Goal: Task Accomplishment & Management: Use online tool/utility

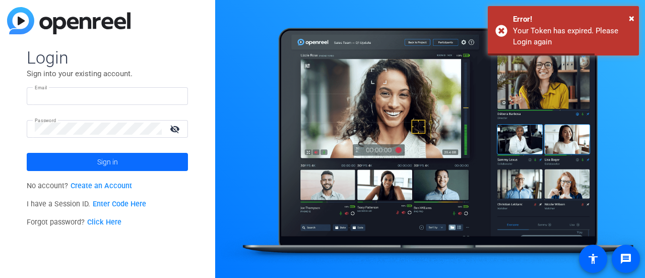
type input "[EMAIL_ADDRESS][DOMAIN_NAME]"
click at [141, 164] on span at bounding box center [107, 162] width 161 height 24
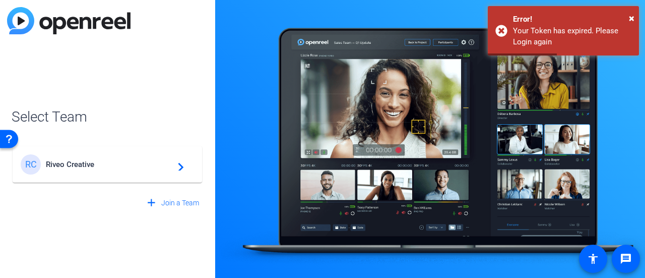
click at [141, 164] on span "Riveo Creative" at bounding box center [109, 164] width 126 height 9
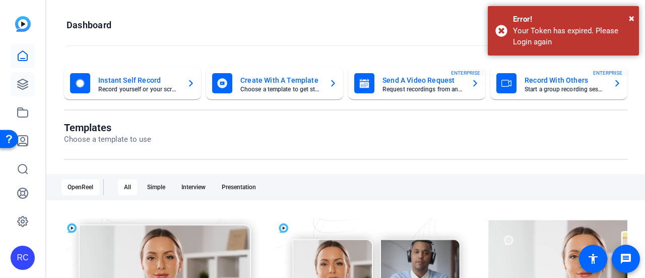
click at [16, 75] on link at bounding box center [23, 84] width 24 height 24
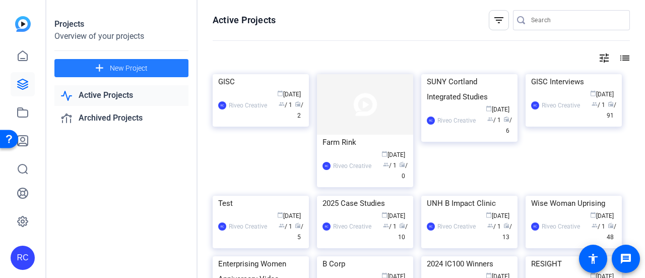
click at [173, 64] on span at bounding box center [121, 68] width 134 height 24
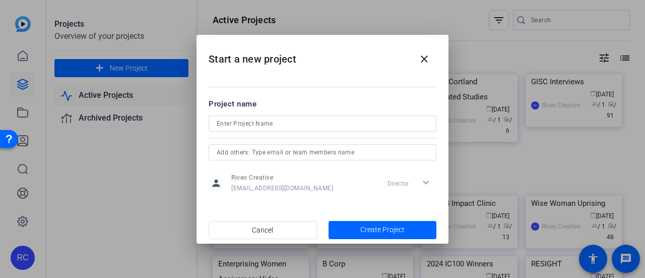
click at [295, 116] on div at bounding box center [323, 123] width 212 height 16
type input "SeaSmart"
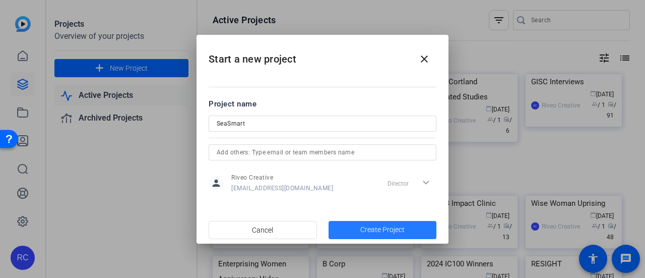
click at [381, 227] on span "Create Project" at bounding box center [382, 229] width 44 height 11
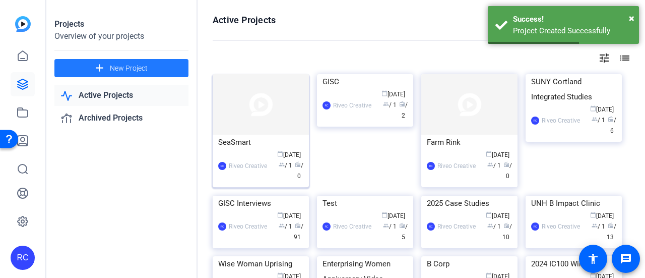
click at [260, 108] on img at bounding box center [261, 104] width 96 height 60
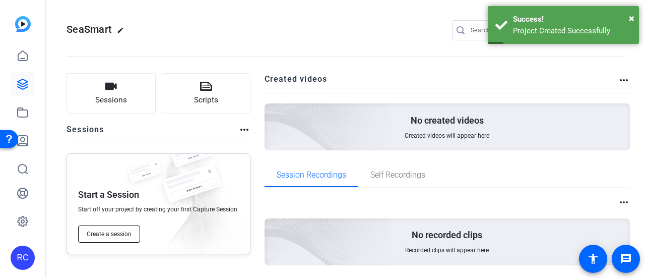
click at [107, 227] on button "Create a session" at bounding box center [109, 233] width 62 height 17
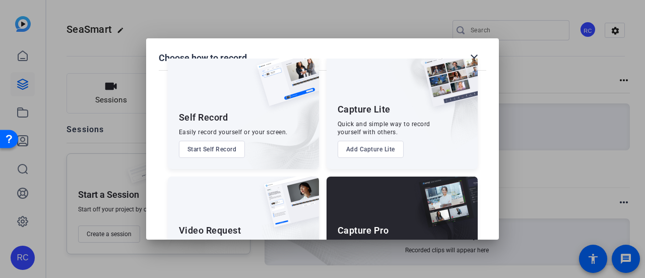
scroll to position [84, 0]
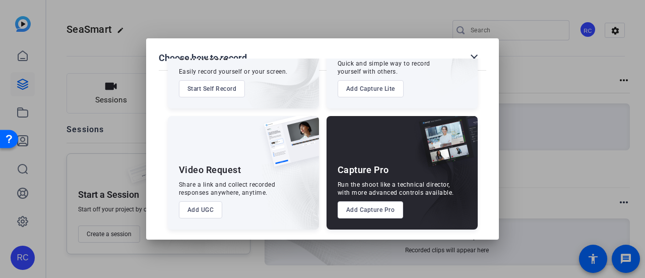
click at [379, 204] on button "Add Capture Pro" at bounding box center [371, 209] width 66 height 17
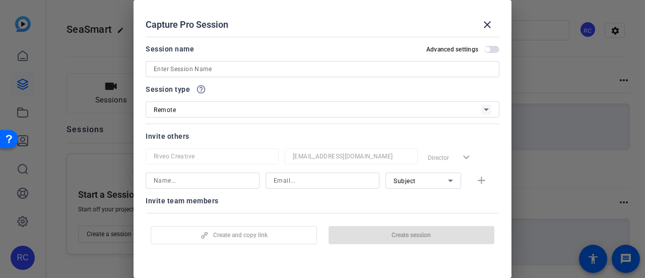
click at [342, 77] on div at bounding box center [323, 82] width 354 height 11
click at [328, 65] on input at bounding box center [323, 69] width 338 height 12
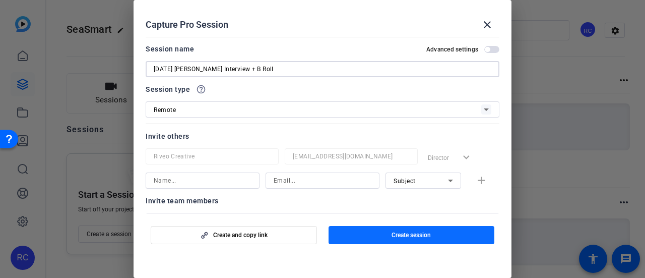
type input "[DATE] [PERSON_NAME] Interview + B Roll"
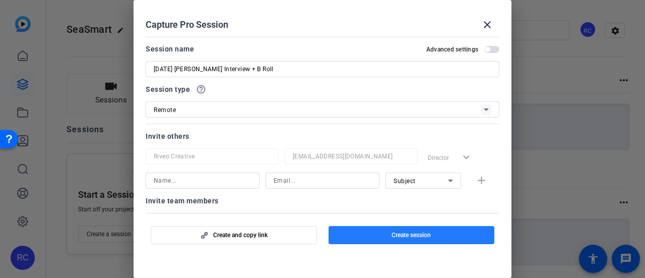
click at [385, 237] on span "button" at bounding box center [412, 235] width 166 height 24
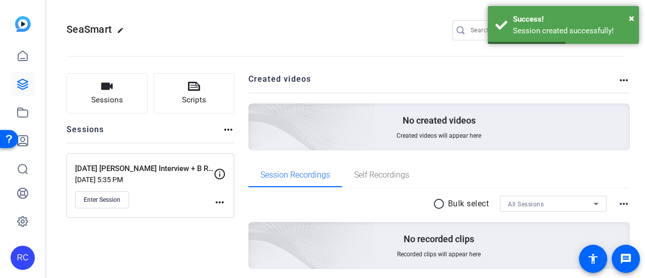
click at [168, 181] on p "[DATE] 5:35 PM" at bounding box center [144, 179] width 139 height 8
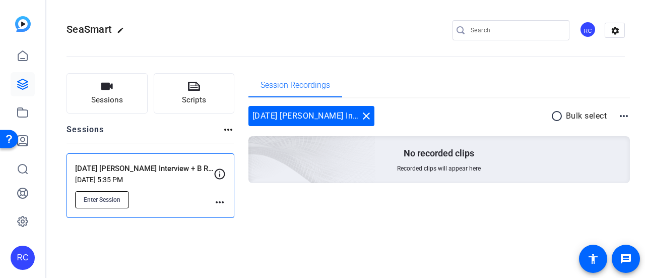
click at [110, 196] on span "Enter Session" at bounding box center [102, 200] width 37 height 8
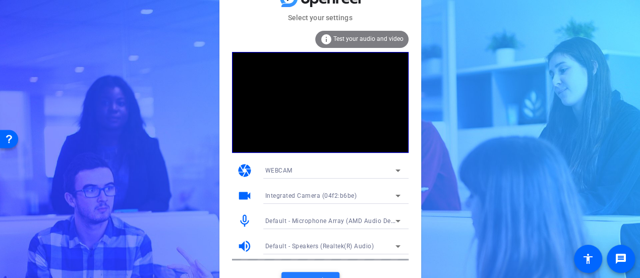
click at [308, 272] on span at bounding box center [310, 281] width 58 height 24
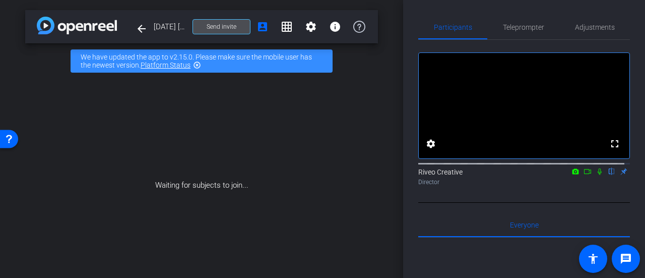
click at [224, 20] on span at bounding box center [221, 27] width 57 height 24
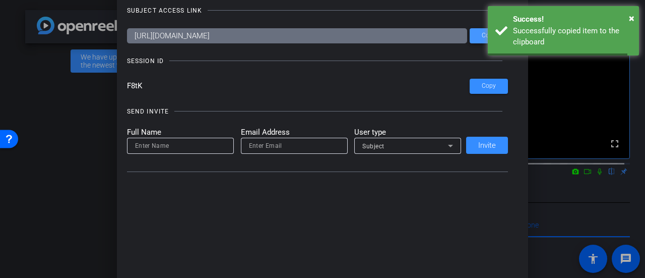
click at [484, 35] on span "Copy" at bounding box center [489, 36] width 14 height 8
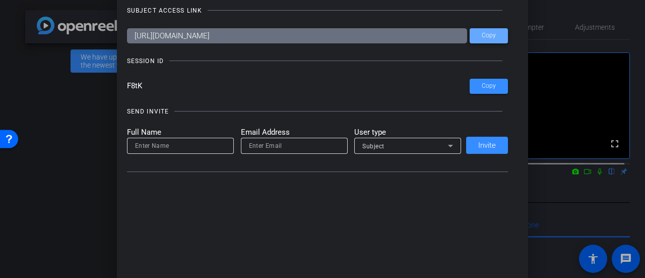
click at [482, 37] on span "Copy" at bounding box center [489, 36] width 14 height 8
